Goal: Transaction & Acquisition: Purchase product/service

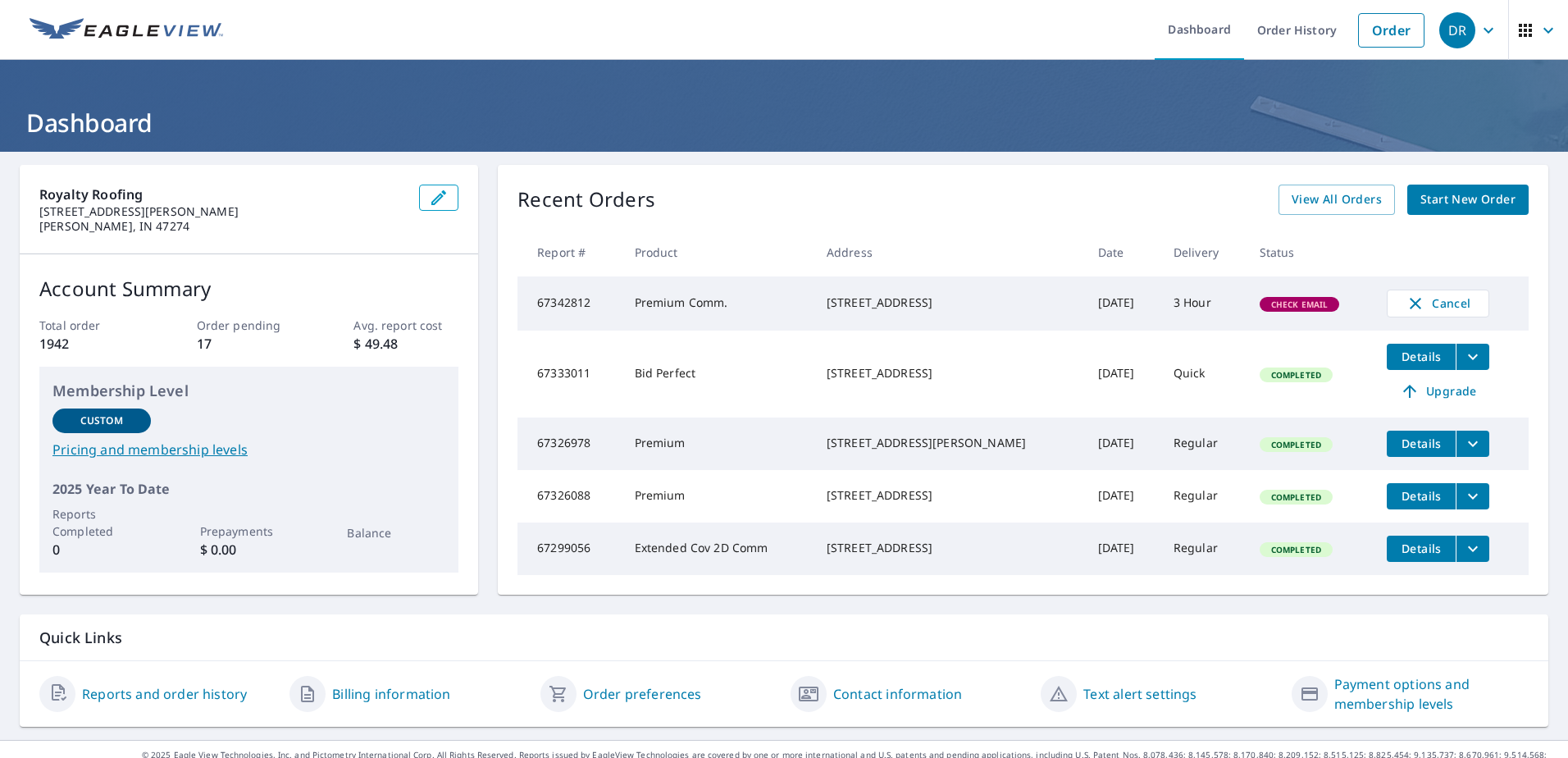
click at [1441, 204] on span "Start New Order" at bounding box center [1468, 199] width 95 height 20
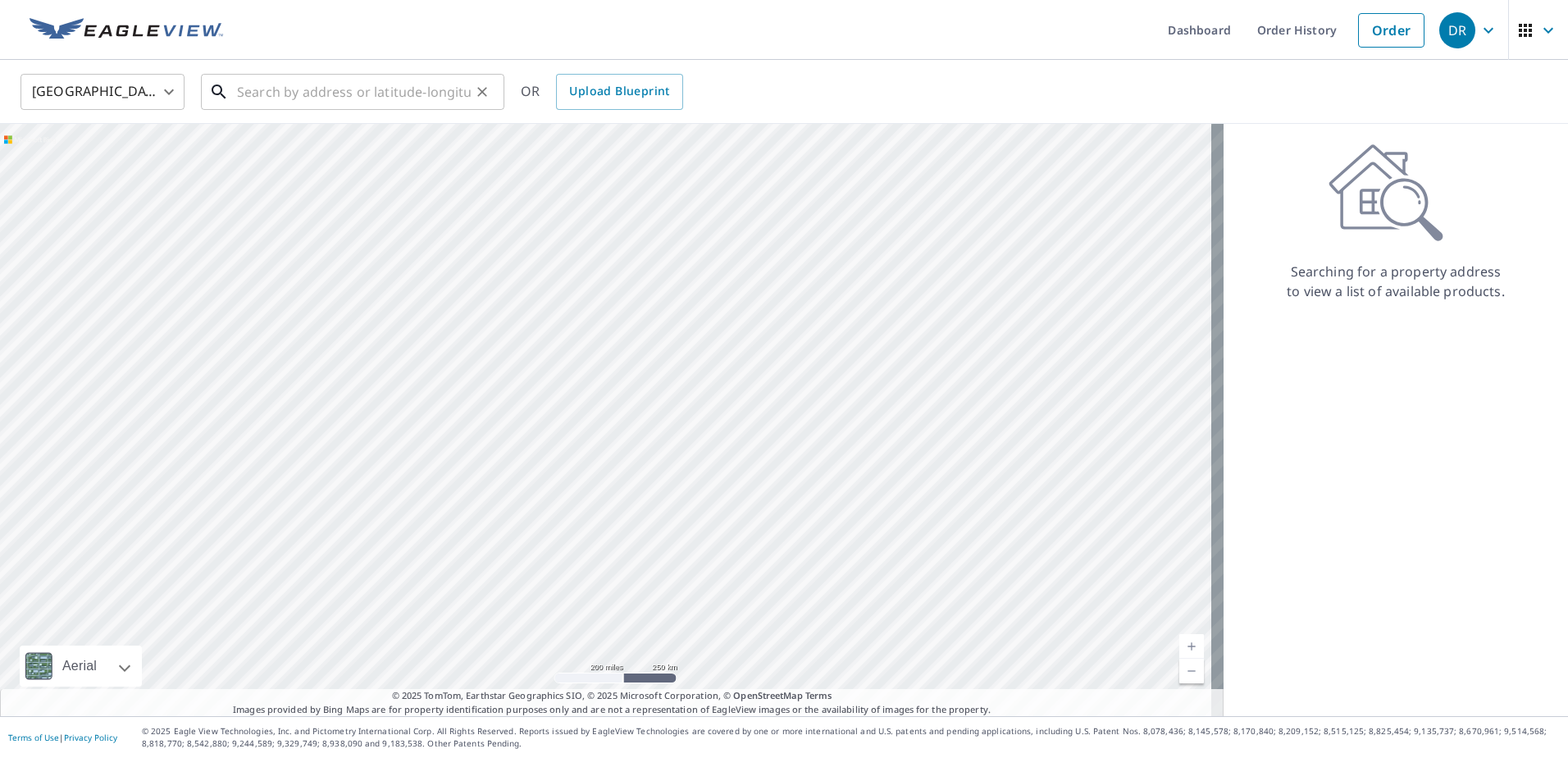
click at [246, 97] on input "text" at bounding box center [353, 92] width 234 height 46
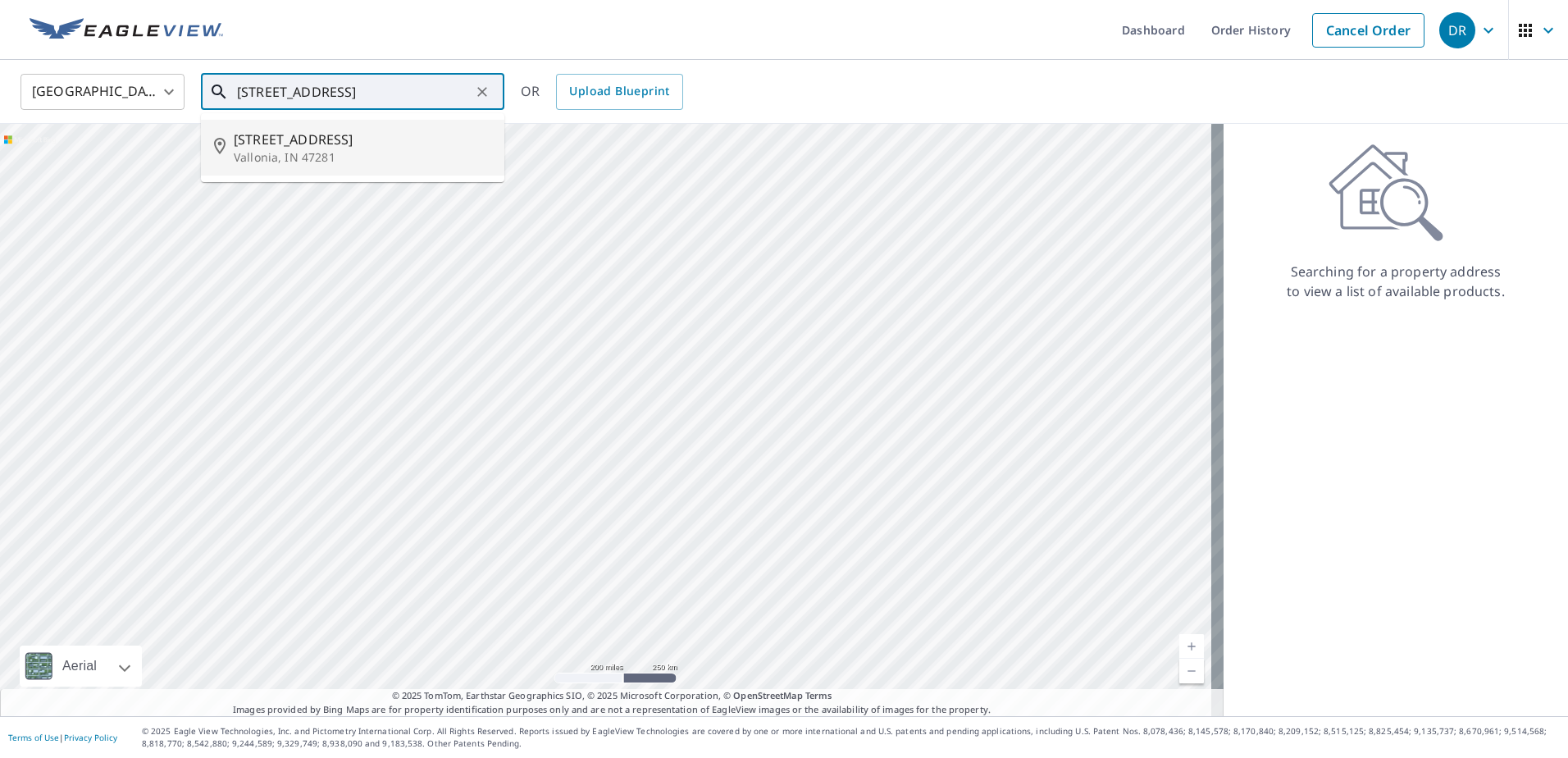
click at [312, 149] on p "Vallonia, IN 47281" at bounding box center [362, 157] width 257 height 17
type input "[STREET_ADDRESS]"
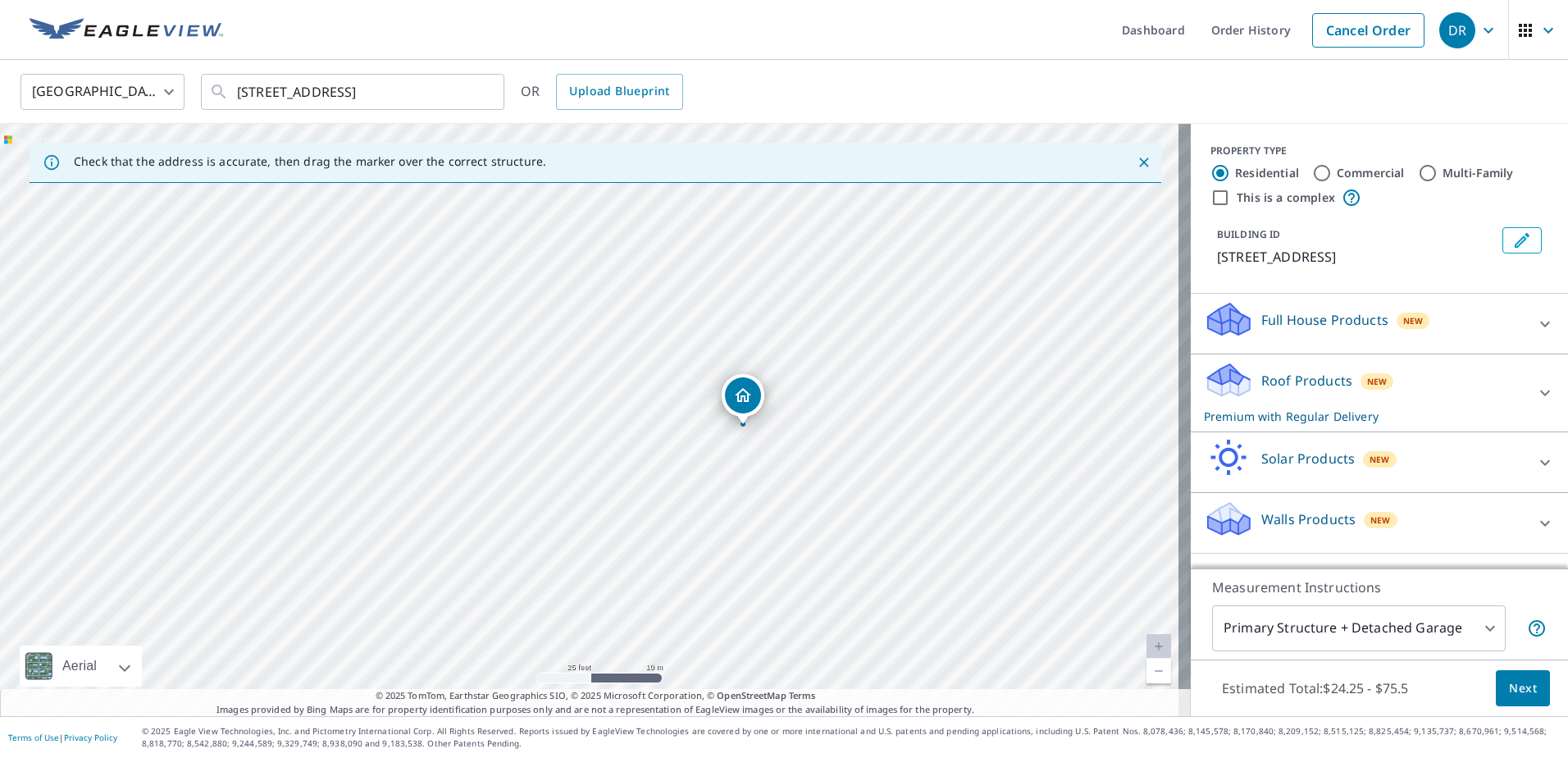
click at [1535, 396] on icon at bounding box center [1545, 393] width 19 height 19
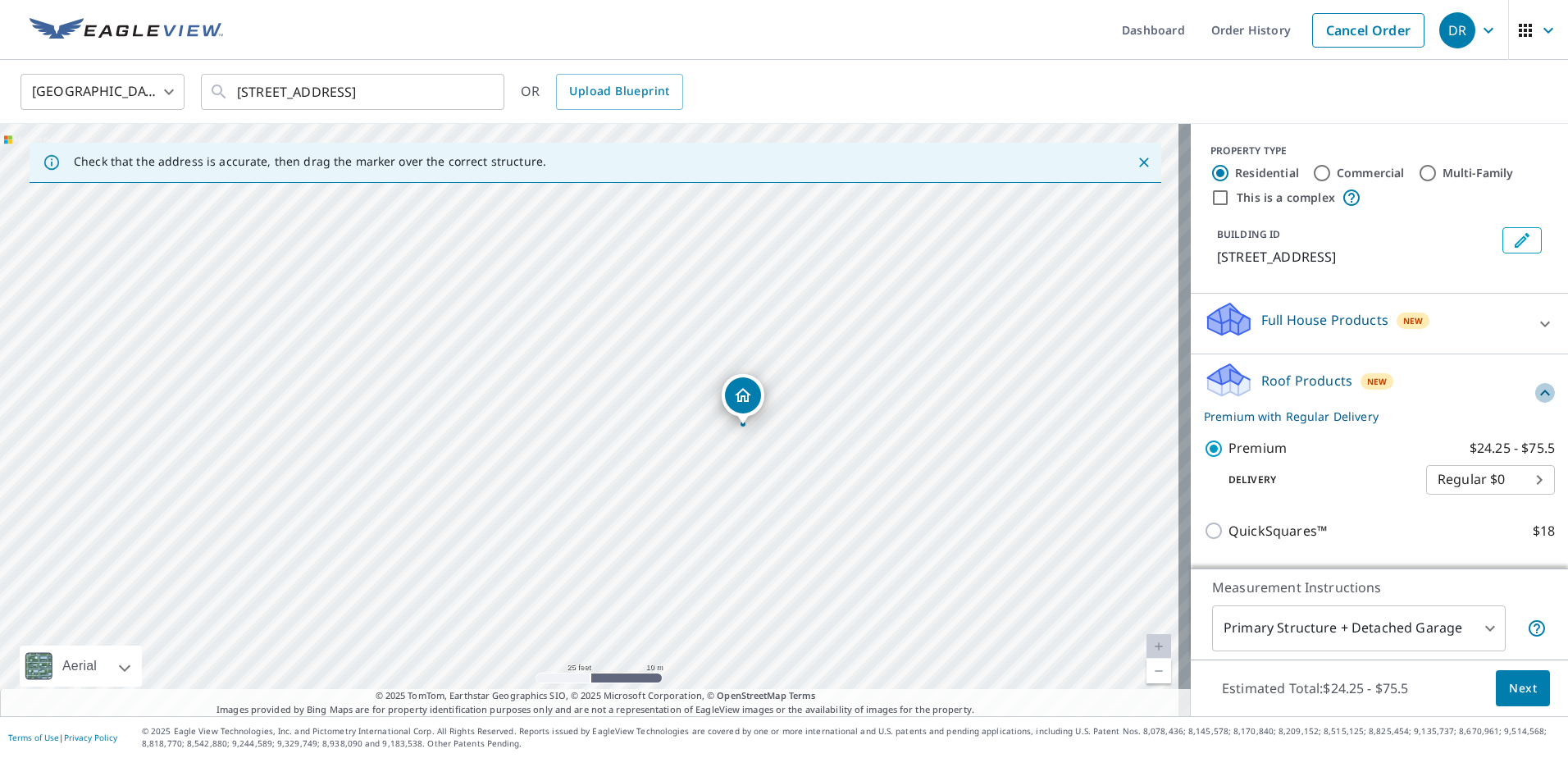
click at [1535, 390] on icon at bounding box center [1545, 393] width 19 height 19
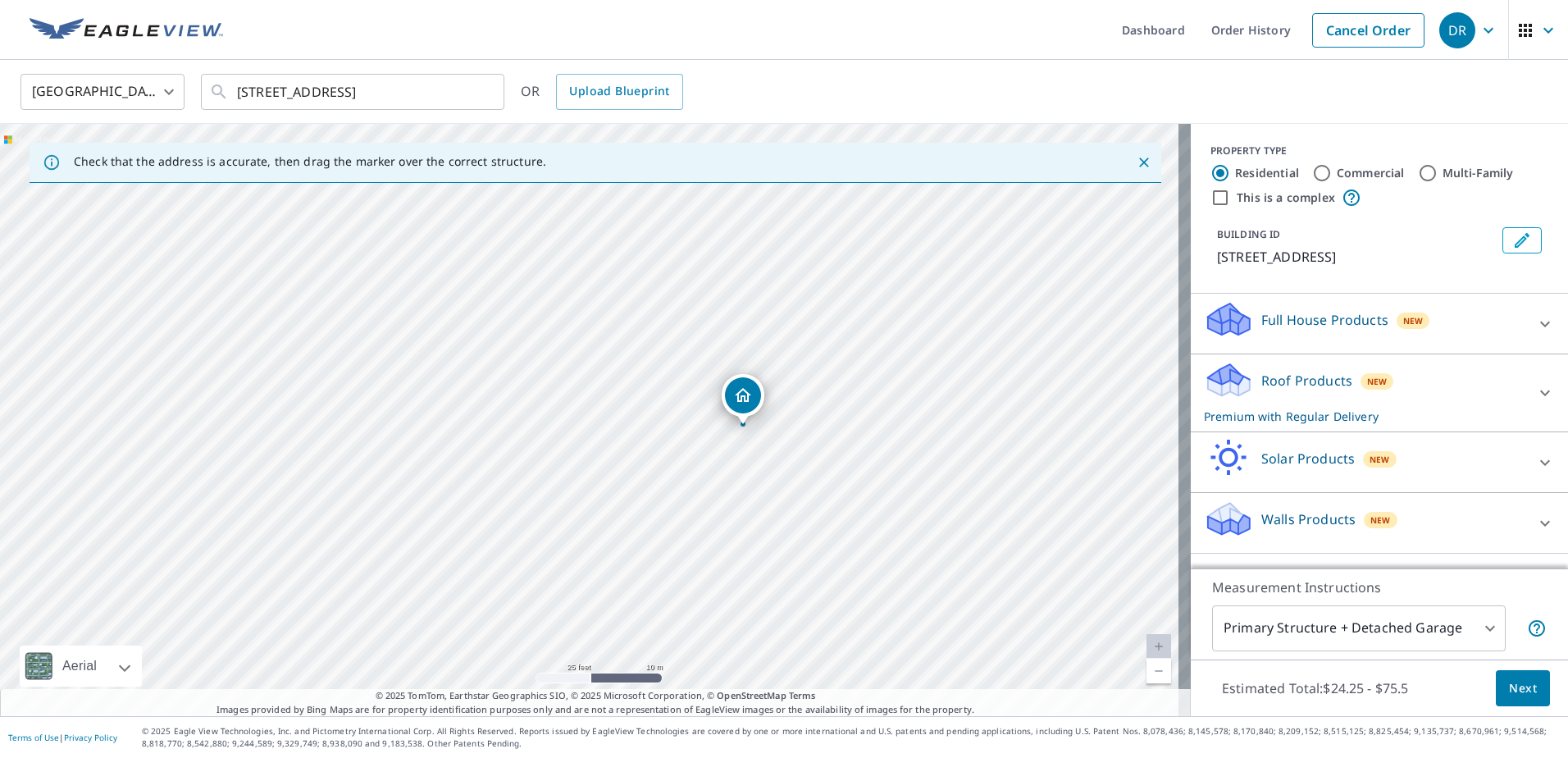
click at [1475, 627] on body "DR DR Dashboard Order History Cancel Order DR [GEOGRAPHIC_DATA] [GEOGRAPHIC_DAT…" at bounding box center [784, 379] width 1568 height 758
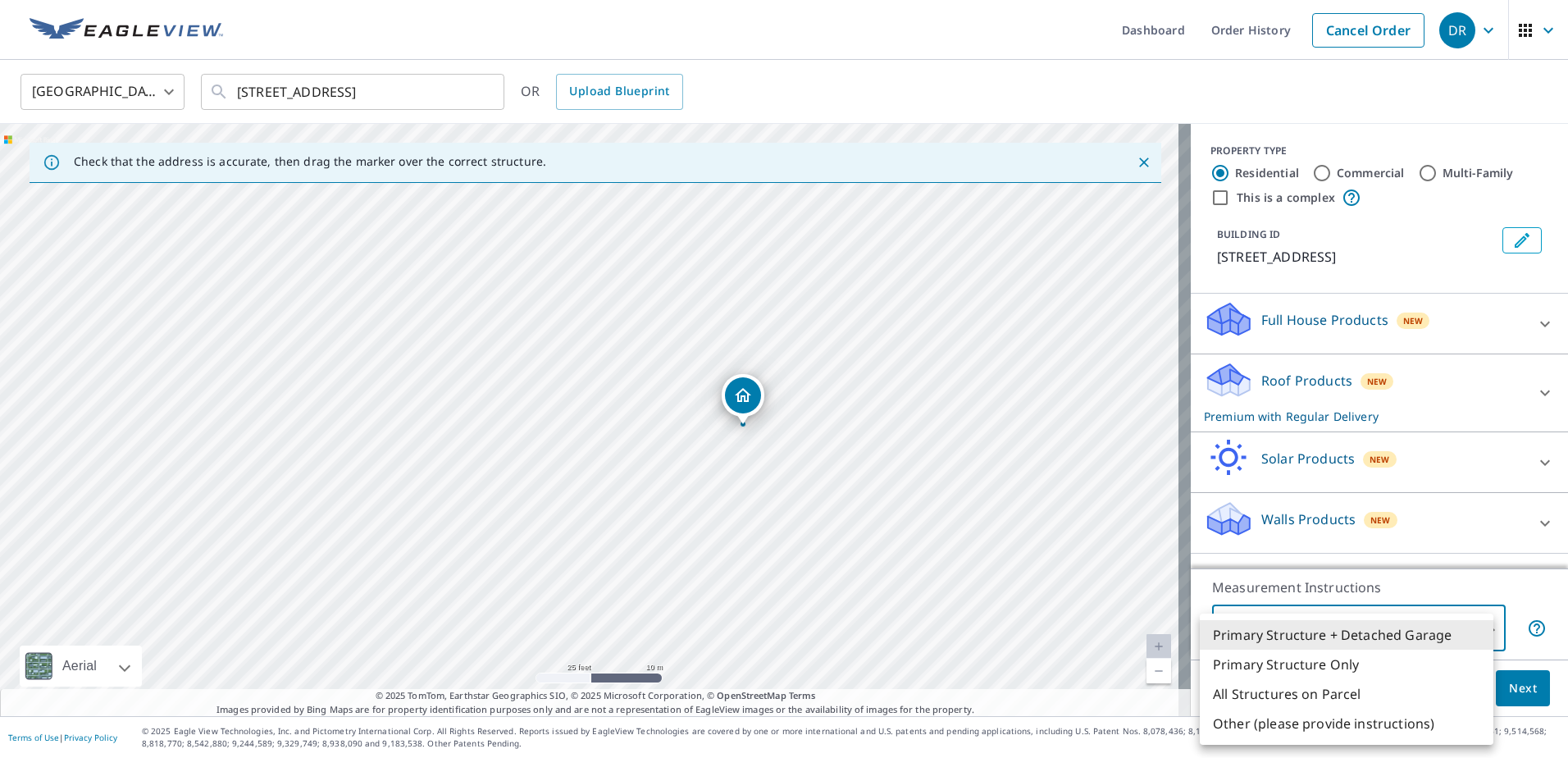
click at [1359, 660] on li "Primary Structure Only" at bounding box center [1346, 665] width 294 height 30
type input "2"
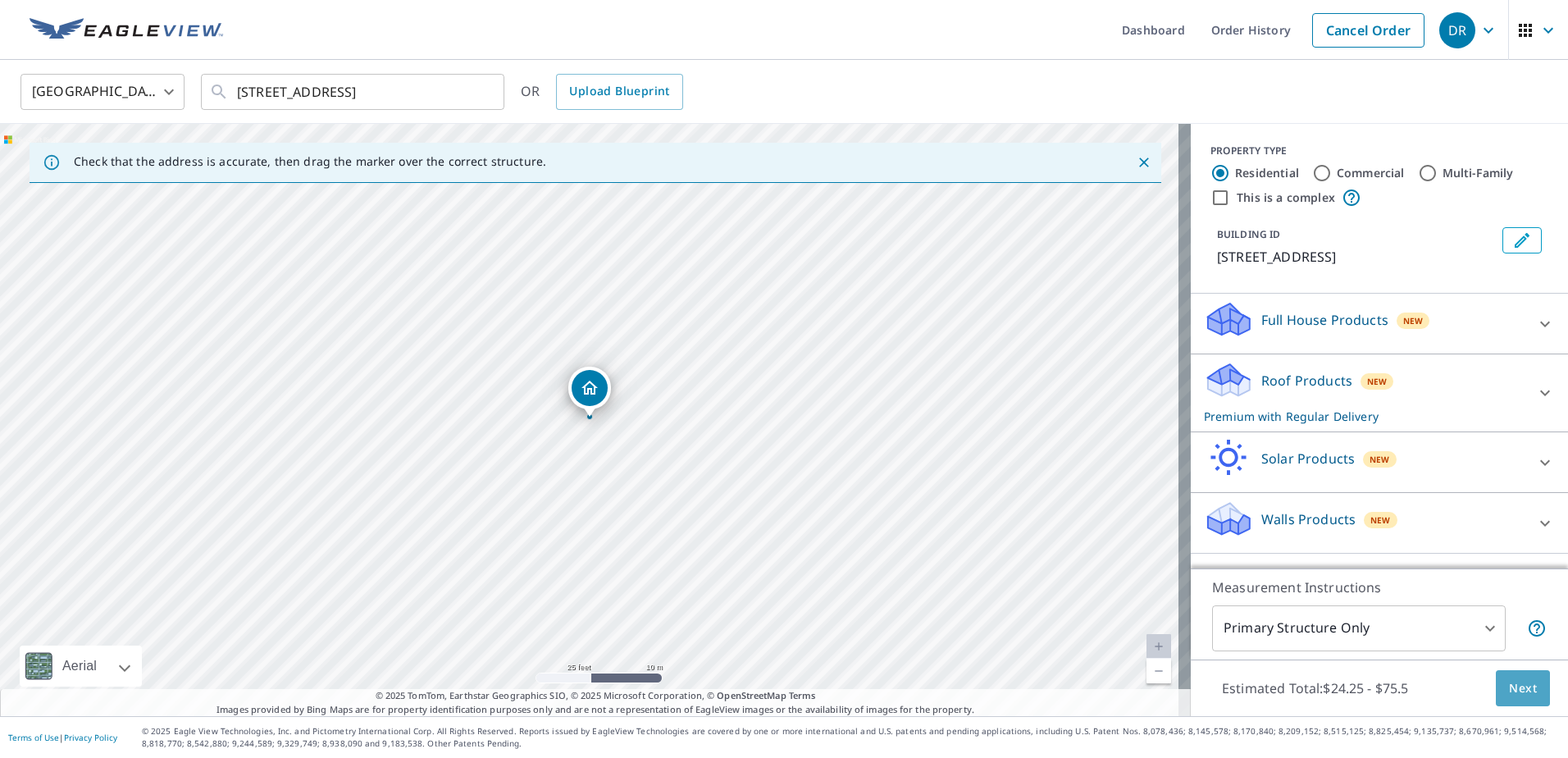
click at [1509, 684] on span "Next" at bounding box center [1523, 688] width 28 height 20
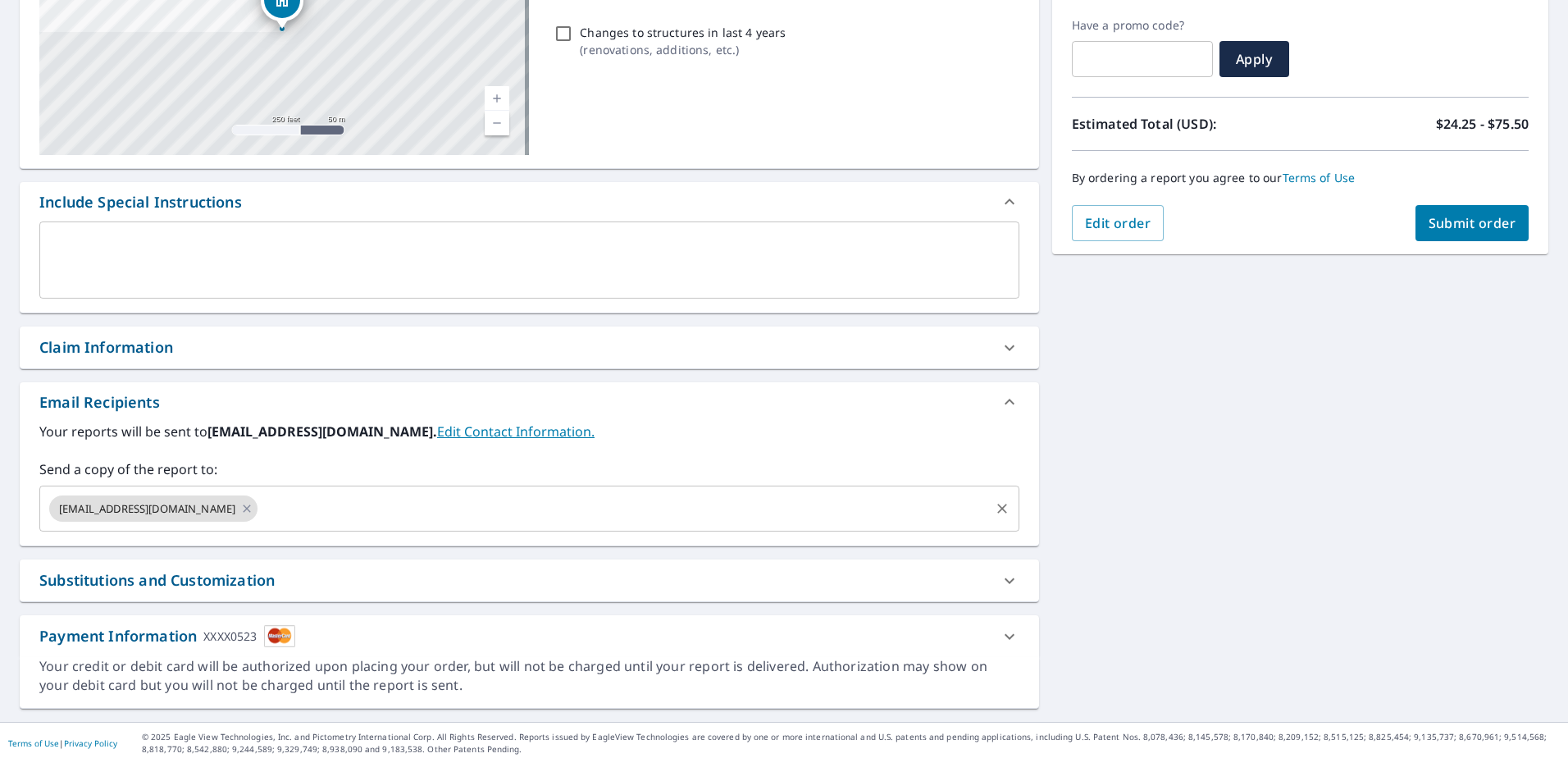
scroll to position [275, 0]
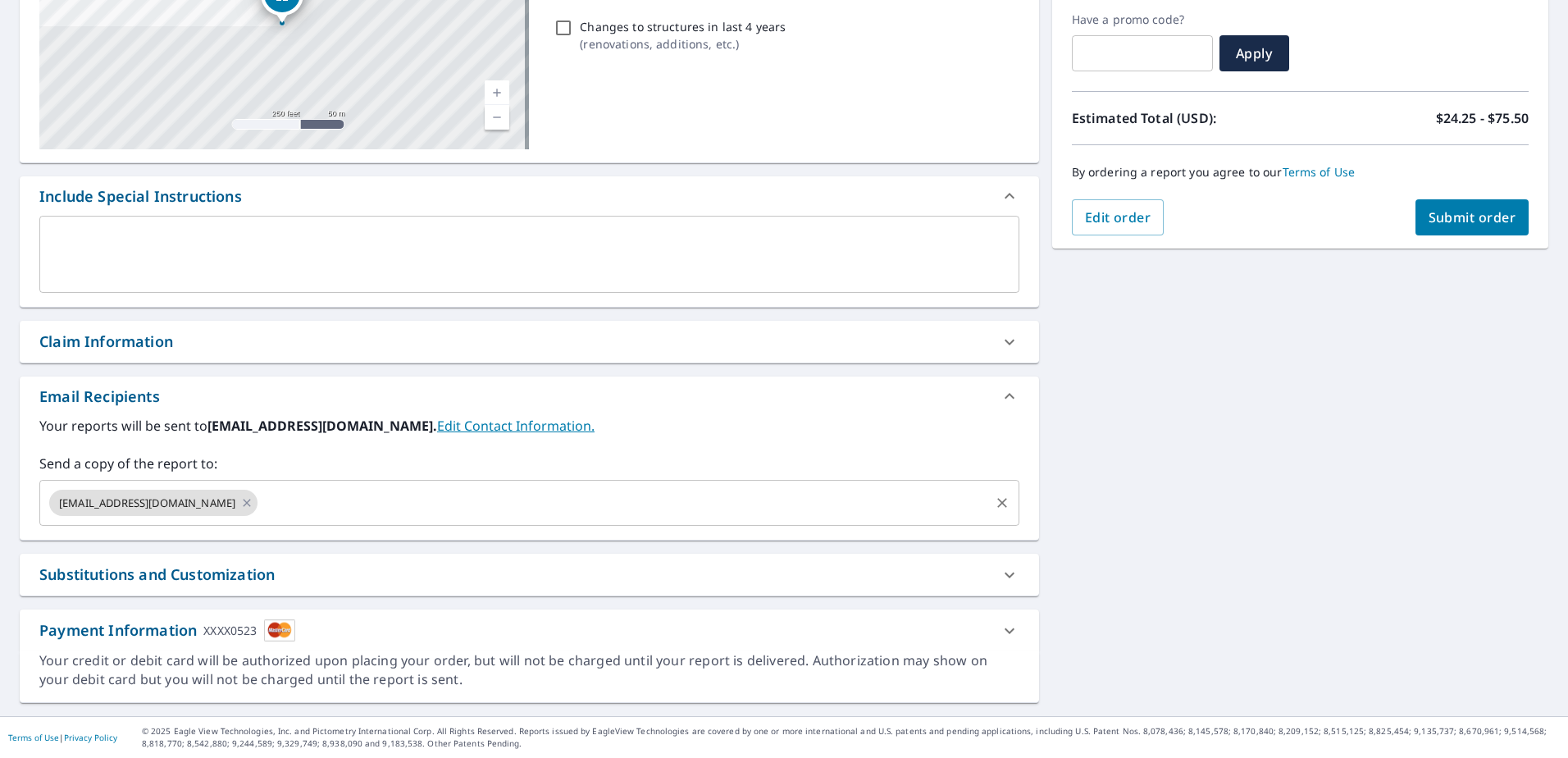
click at [260, 500] on input "text" at bounding box center [623, 502] width 727 height 31
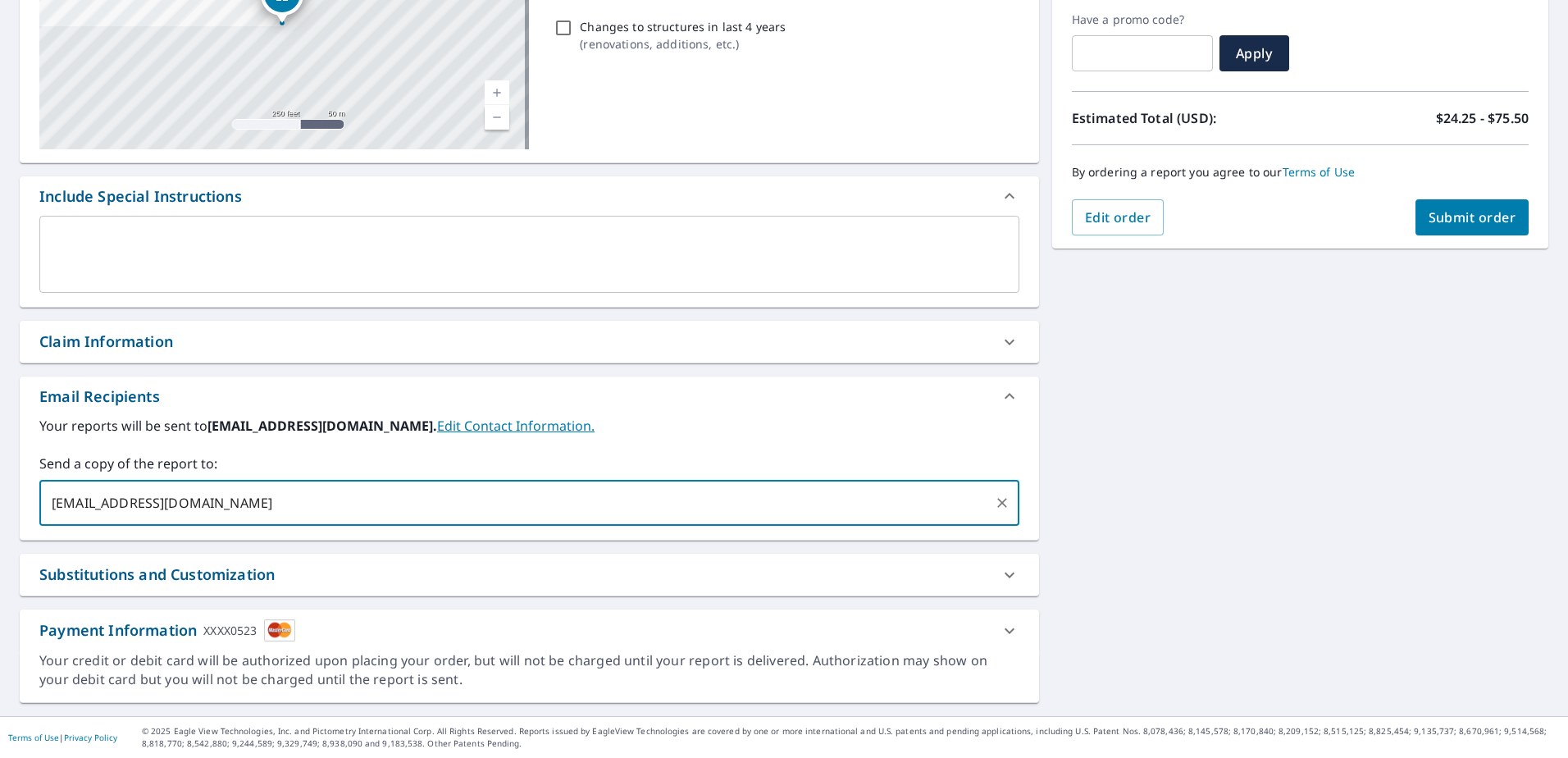
type input "[EMAIL_ADDRESS][DOMAIN_NAME]"
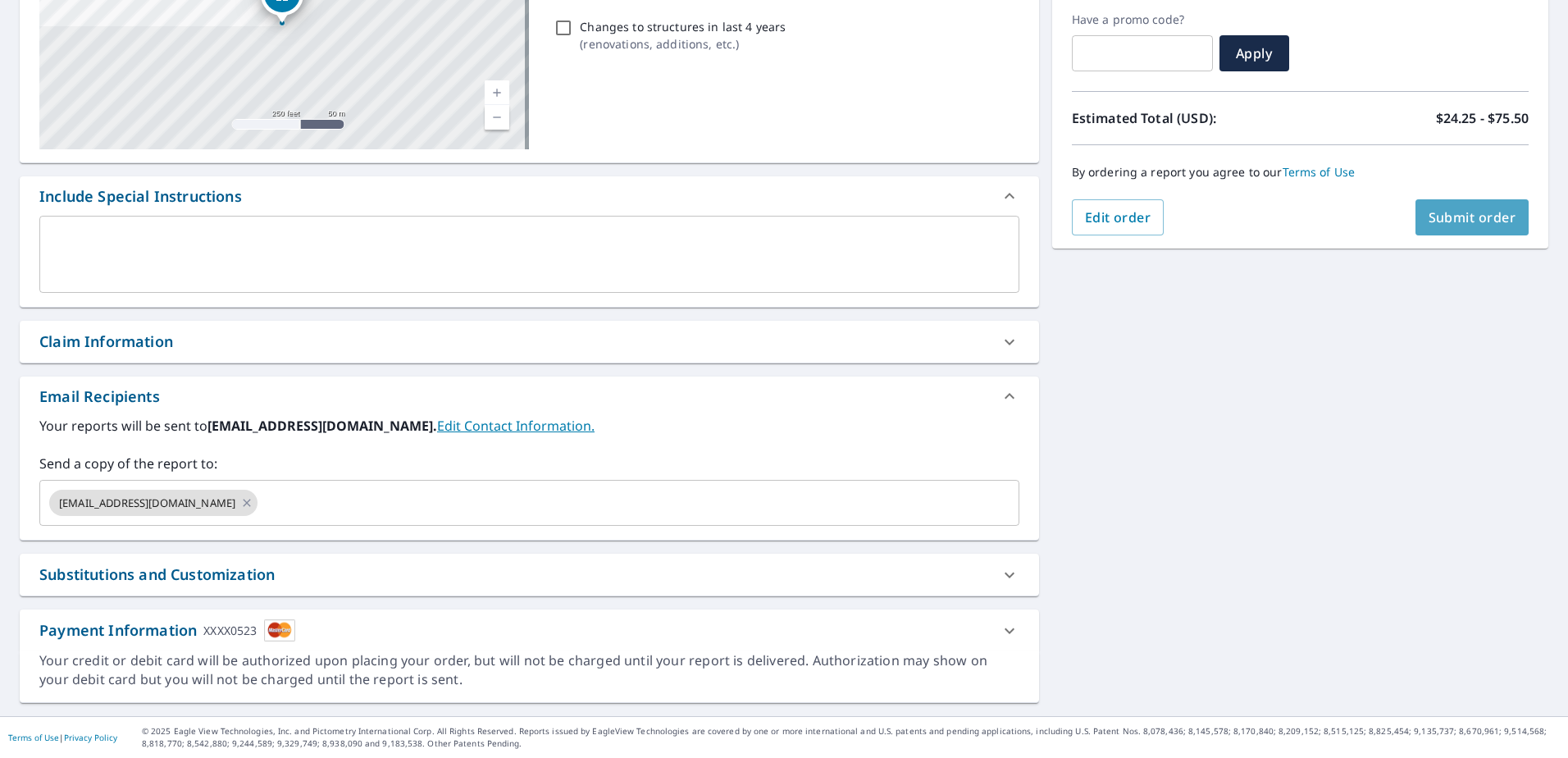
click at [1450, 219] on span "Submit order" at bounding box center [1473, 217] width 88 height 18
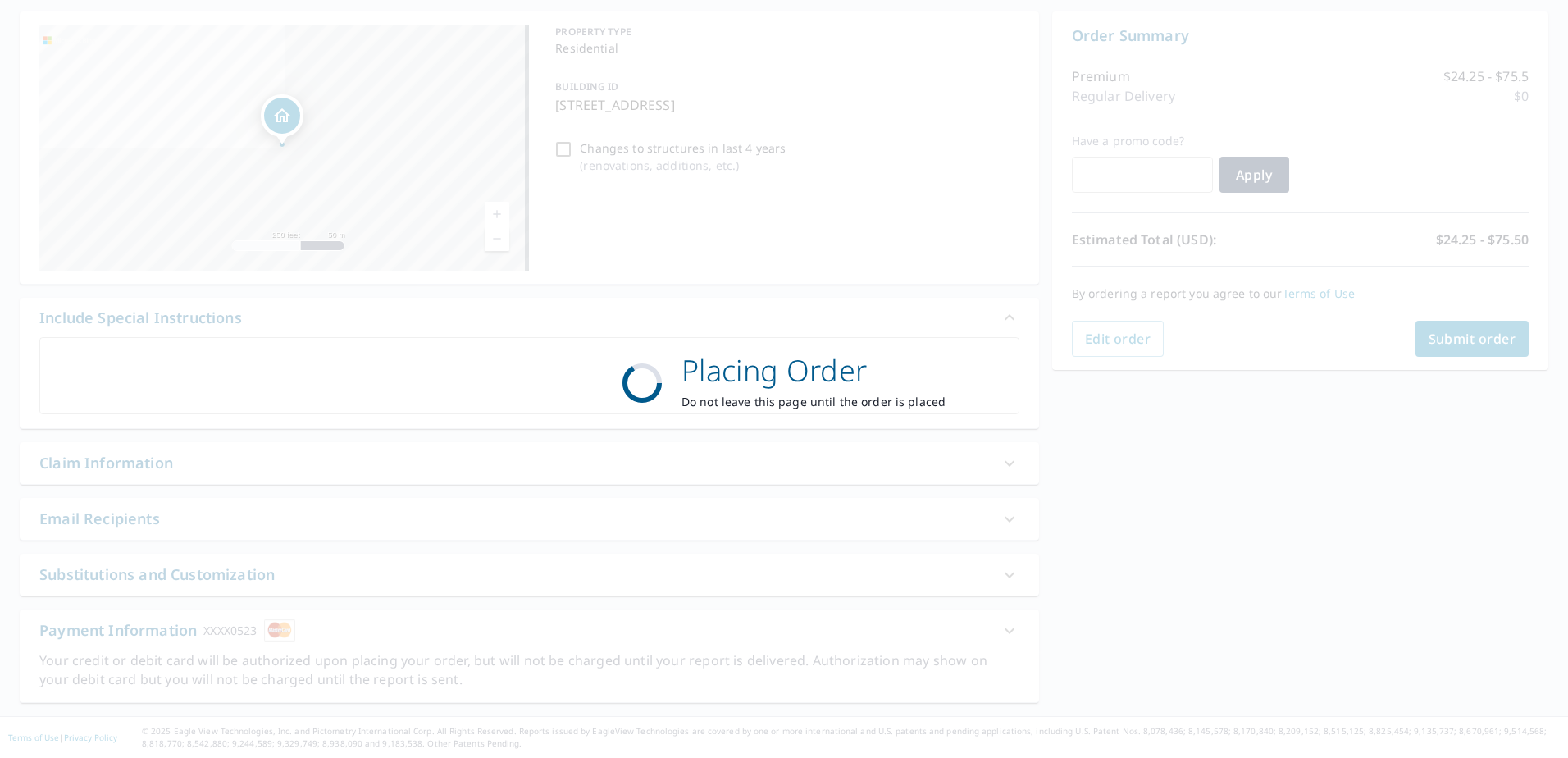
scroll to position [153, 0]
